Goal: Task Accomplishment & Management: Manage account settings

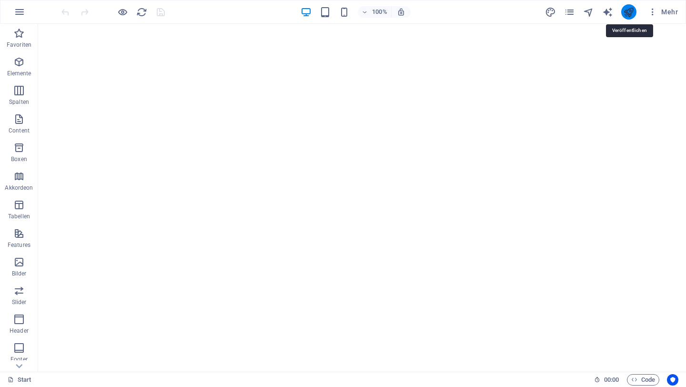
click at [626, 13] on icon "publish" at bounding box center [628, 12] width 11 height 11
click at [22, 10] on icon "button" at bounding box center [19, 11] width 11 height 11
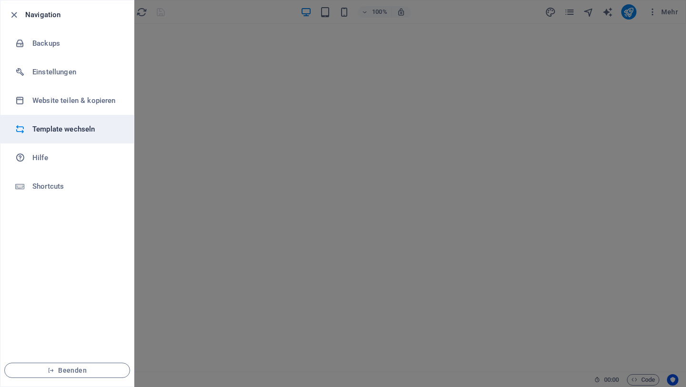
click at [79, 132] on h6 "Template wechseln" at bounding box center [76, 128] width 88 height 11
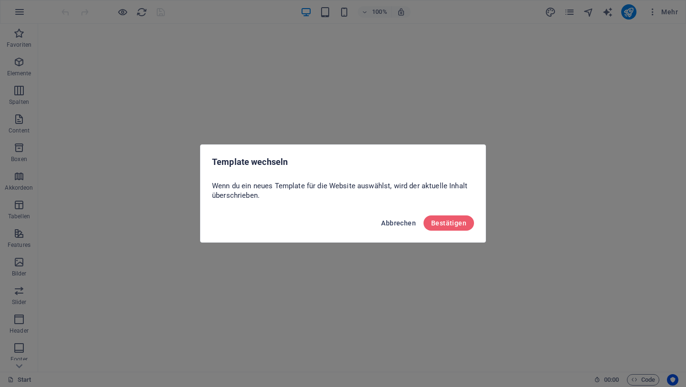
click at [388, 222] on span "Abbrechen" at bounding box center [398, 223] width 35 height 8
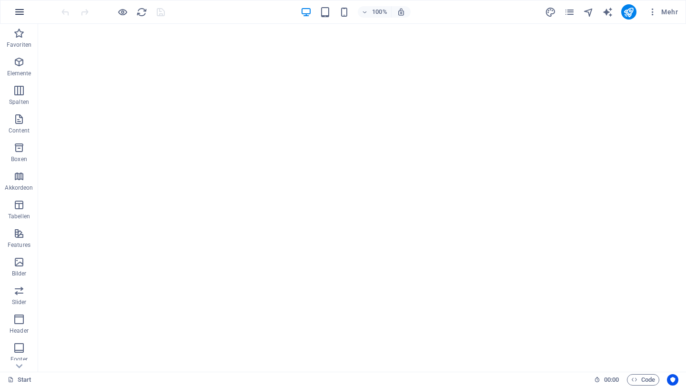
click at [20, 15] on icon "button" at bounding box center [19, 11] width 11 height 11
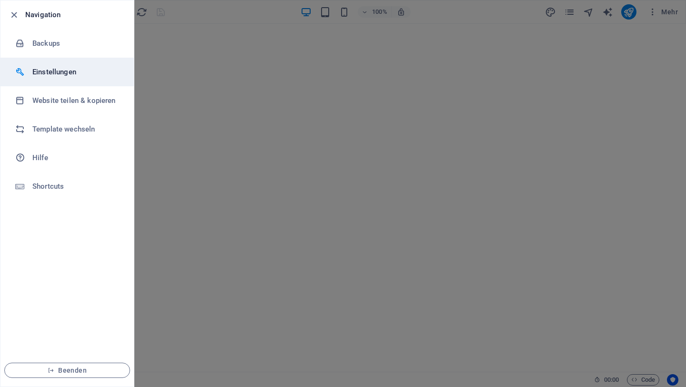
click at [63, 71] on h6 "Einstellungen" at bounding box center [76, 71] width 88 height 11
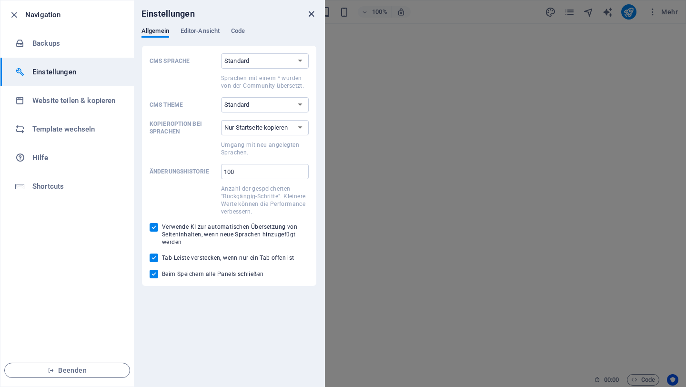
click at [312, 13] on icon "close" at bounding box center [311, 14] width 11 height 11
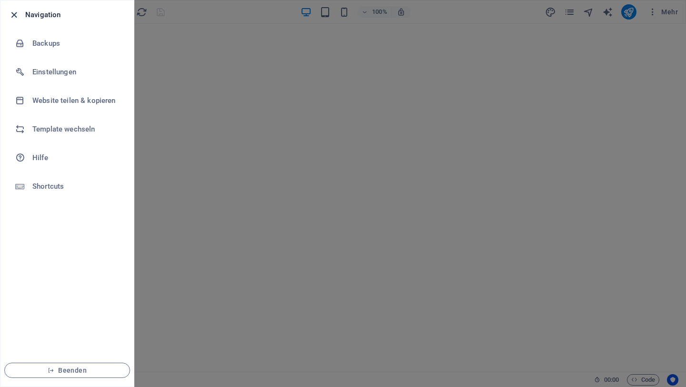
click at [13, 13] on icon "button" at bounding box center [14, 15] width 11 height 11
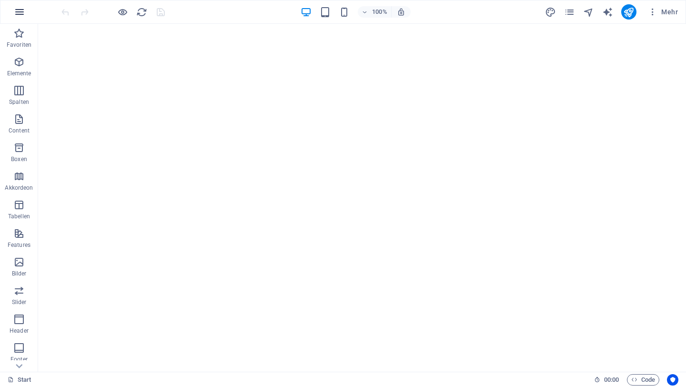
click at [24, 12] on icon "button" at bounding box center [19, 11] width 11 height 11
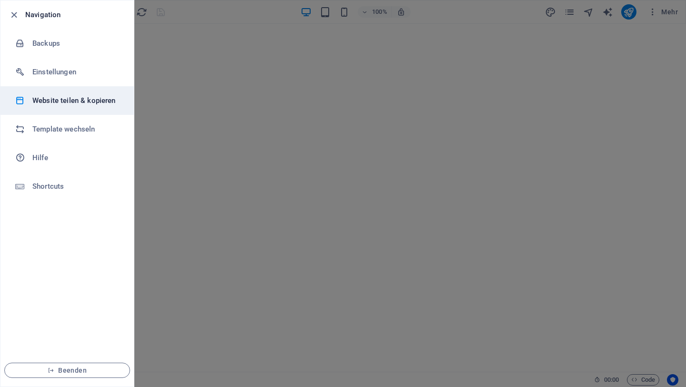
click at [106, 102] on h6 "Website teilen & kopieren" at bounding box center [76, 100] width 88 height 11
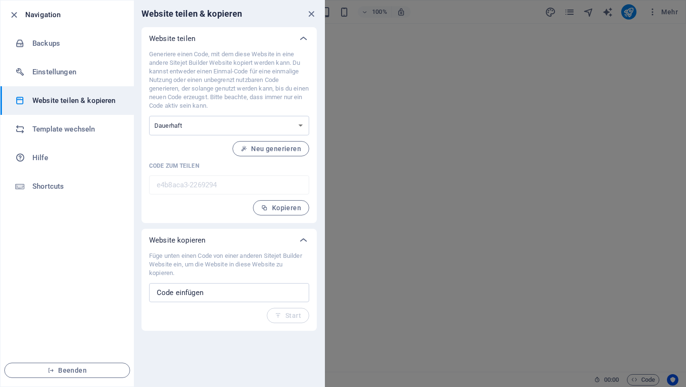
click at [47, 16] on h6 "Navigation" at bounding box center [75, 14] width 101 height 11
click at [310, 12] on icon "close" at bounding box center [311, 14] width 11 height 11
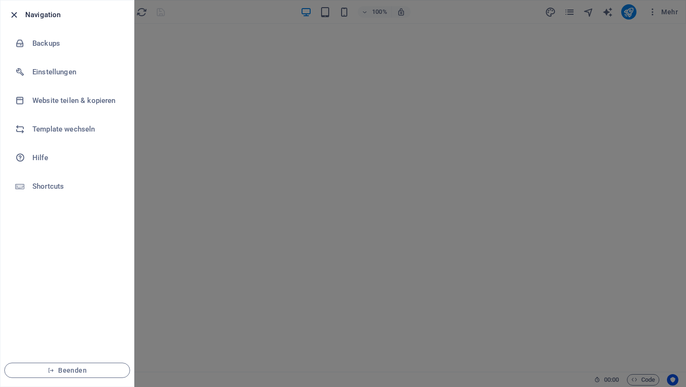
click at [15, 14] on icon "button" at bounding box center [14, 15] width 11 height 11
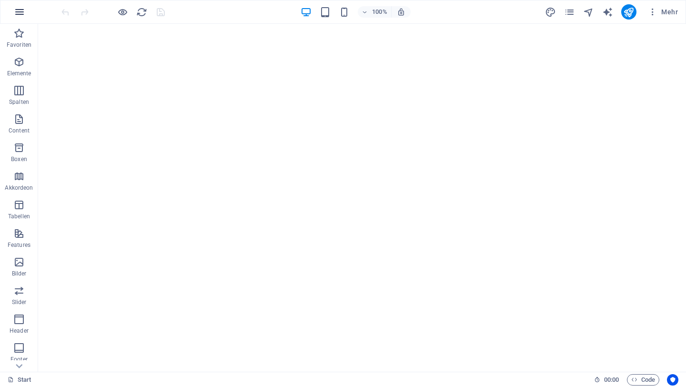
click at [21, 20] on button "button" at bounding box center [19, 11] width 23 height 23
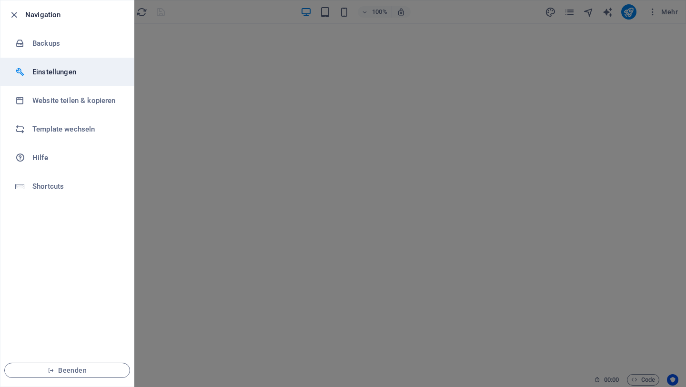
click at [67, 72] on h6 "Einstellungen" at bounding box center [76, 71] width 88 height 11
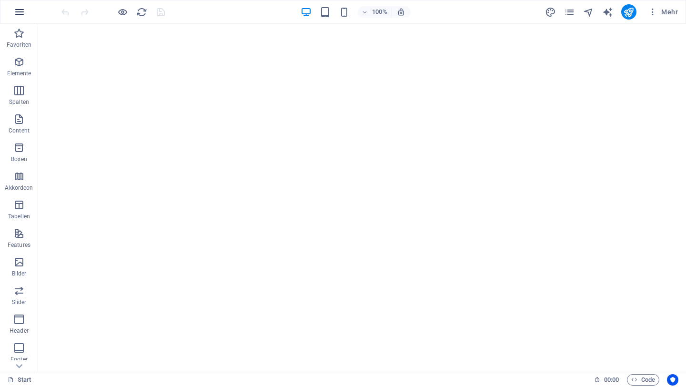
click at [20, 13] on icon "button" at bounding box center [19, 11] width 11 height 11
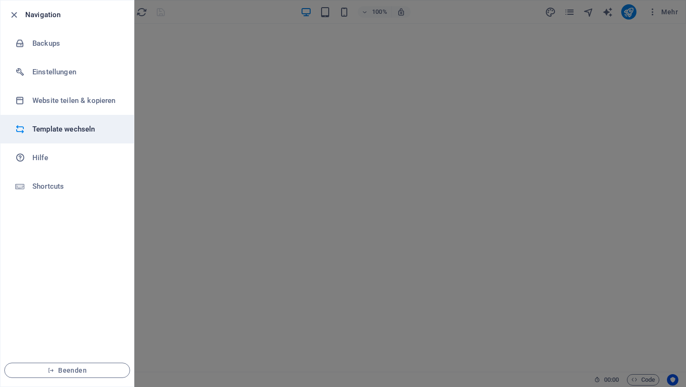
click at [80, 130] on h6 "Template wechseln" at bounding box center [76, 128] width 88 height 11
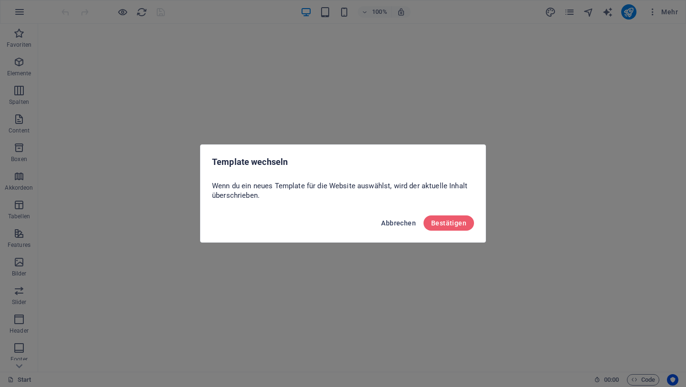
click at [396, 224] on span "Abbrechen" at bounding box center [398, 223] width 35 height 8
